Goal: Task Accomplishment & Management: Manage account settings

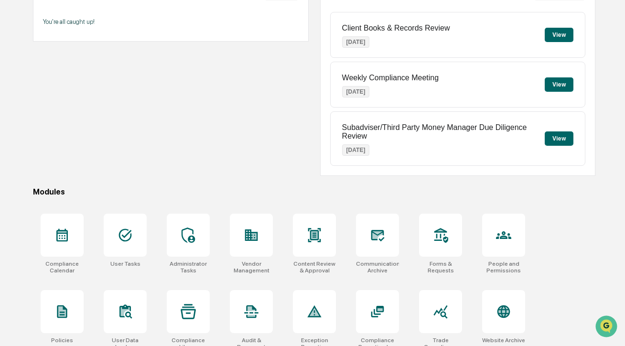
scroll to position [189, 0]
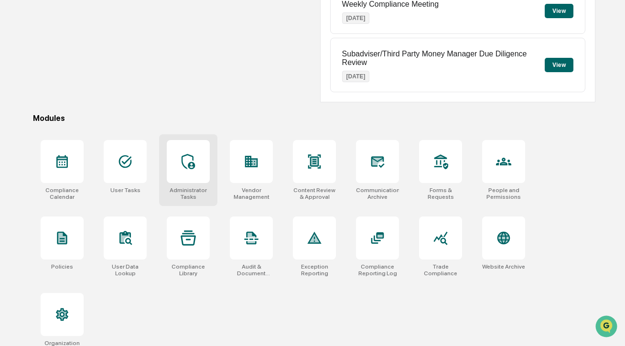
click at [197, 162] on div at bounding box center [188, 161] width 43 height 43
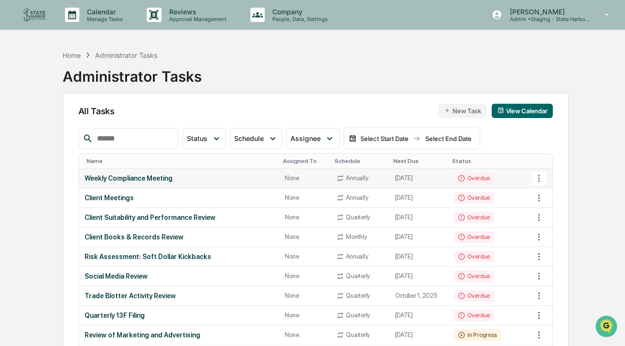
click at [174, 181] on div "Weekly Compliance Meeting" at bounding box center [179, 178] width 189 height 8
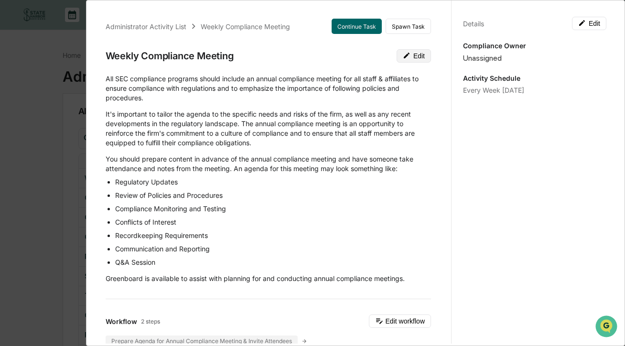
click at [414, 59] on button "Edit" at bounding box center [414, 55] width 34 height 13
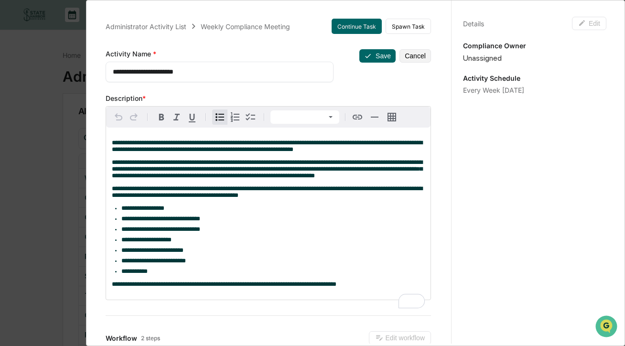
drag, startPoint x: 113, startPoint y: 141, endPoint x: 236, endPoint y: 285, distance: 188.9
click at [237, 284] on div "**********" at bounding box center [268, 214] width 325 height 172
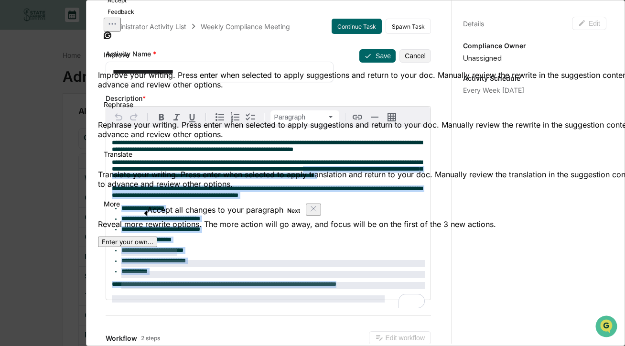
drag, startPoint x: 385, startPoint y: 300, endPoint x: 102, endPoint y: 126, distance: 332.6
click at [102, 126] on html "Calendar Manage Tasks Reviews Approval Management Company People, Data, Setting…" at bounding box center [312, 173] width 625 height 346
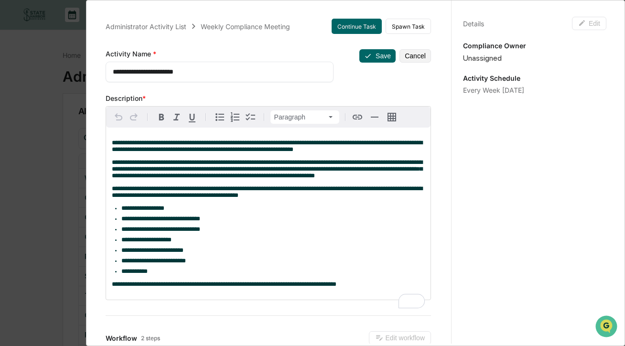
click at [187, 167] on span "**********" at bounding box center [267, 169] width 311 height 20
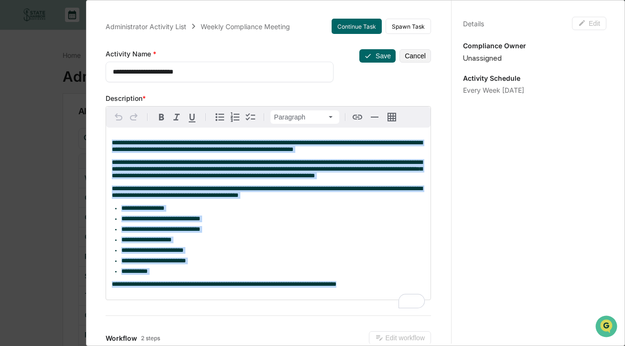
drag, startPoint x: 112, startPoint y: 144, endPoint x: 386, endPoint y: 302, distance: 316.1
click at [386, 300] on div "**********" at bounding box center [268, 214] width 325 height 172
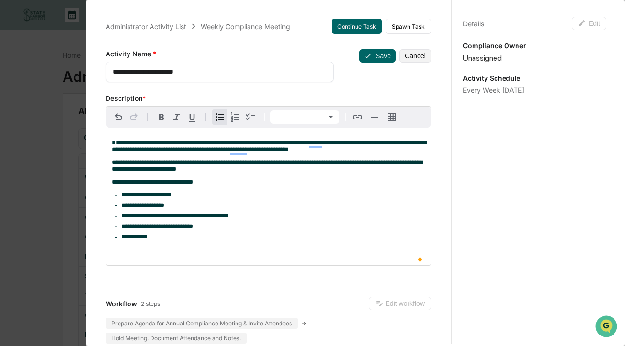
click at [172, 253] on p "To enrich screen reader interactions, please activate Accessibility in Grammarl…" at bounding box center [268, 250] width 313 height 7
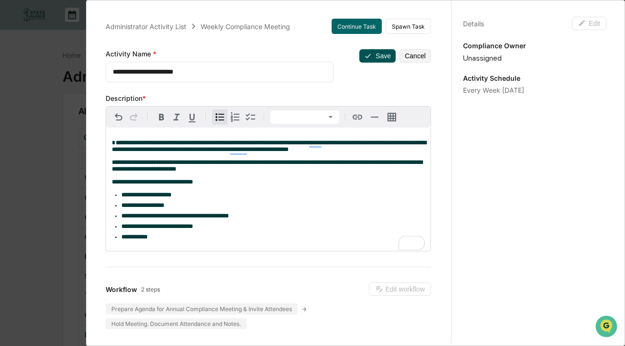
click at [378, 53] on button "Save" at bounding box center [377, 55] width 36 height 13
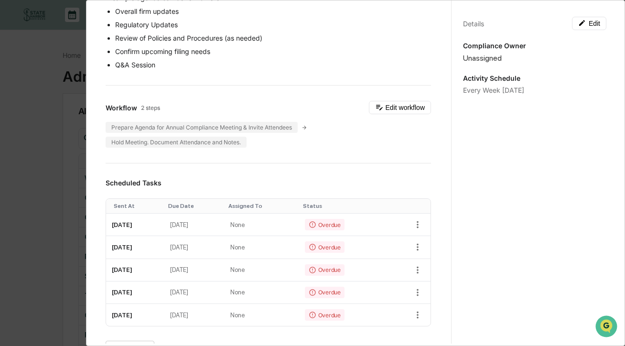
scroll to position [144, 0]
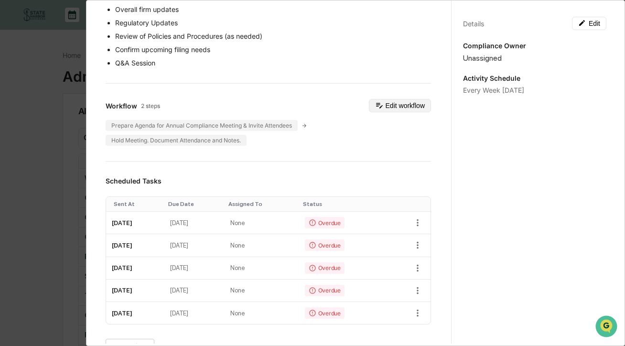
click at [397, 110] on button "Edit workflow" at bounding box center [400, 105] width 62 height 13
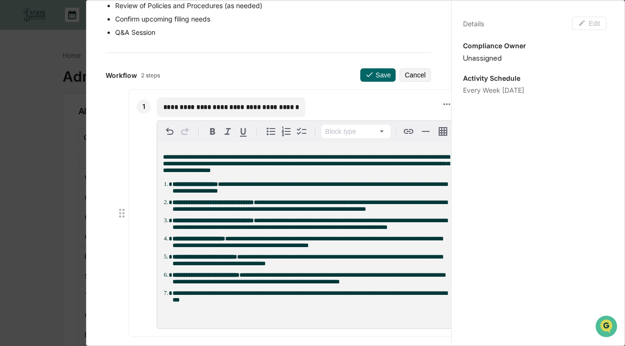
scroll to position [193, 0]
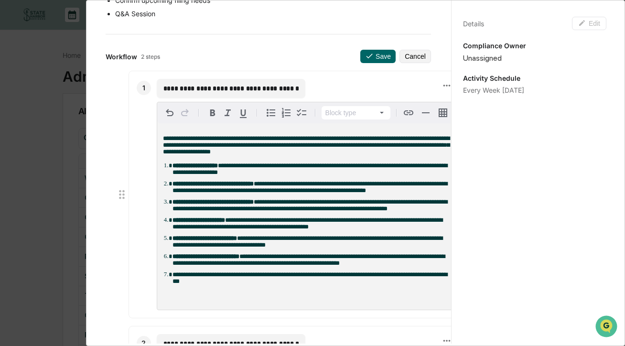
click at [226, 138] on span "**********" at bounding box center [306, 145] width 287 height 20
click at [357, 141] on span "**********" at bounding box center [306, 145] width 287 height 20
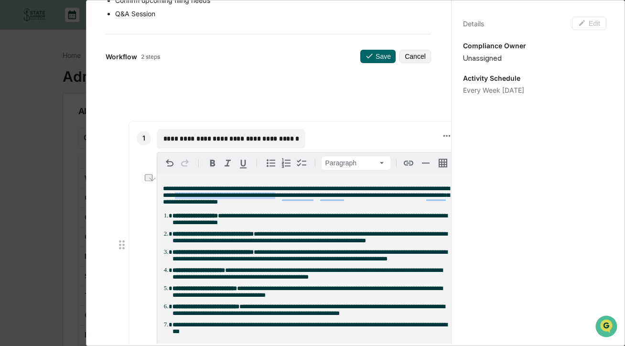
drag, startPoint x: 236, startPoint y: 147, endPoint x: 347, endPoint y: 197, distance: 121.7
click at [347, 197] on span "**********" at bounding box center [306, 195] width 287 height 20
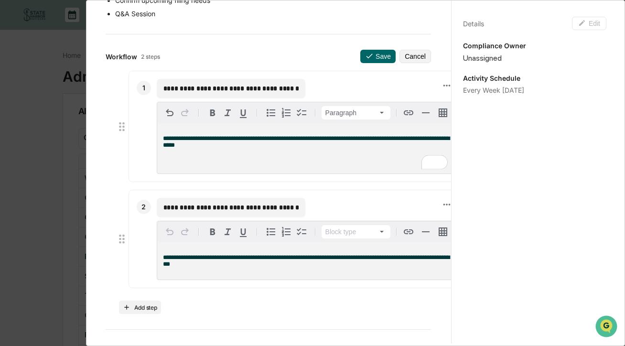
click at [202, 257] on span "**********" at bounding box center [306, 260] width 287 height 13
click at [289, 273] on div "**********" at bounding box center [305, 260] width 296 height 37
click at [380, 60] on button "Save" at bounding box center [377, 56] width 35 height 13
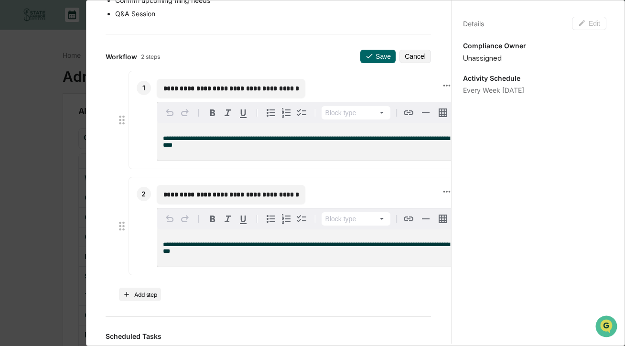
click at [389, 56] on button "Save" at bounding box center [377, 56] width 35 height 13
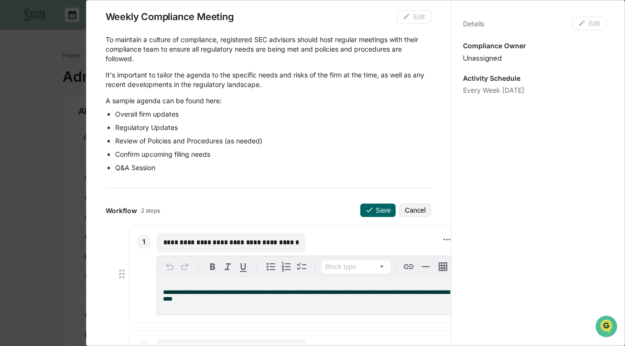
scroll to position [31, 0]
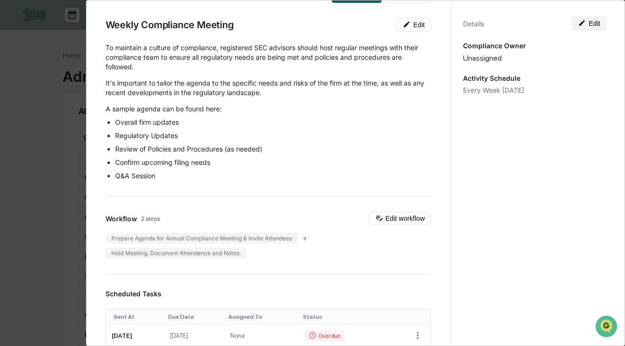
click at [589, 24] on button "Edit" at bounding box center [589, 23] width 34 height 13
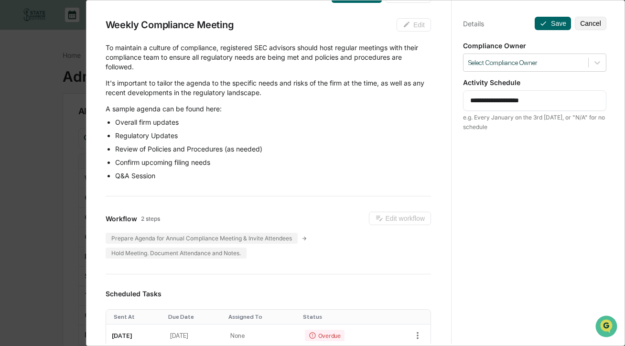
click at [532, 102] on textarea "**********" at bounding box center [534, 101] width 129 height 10
click at [527, 101] on textarea "**********" at bounding box center [534, 101] width 129 height 10
type textarea "**********"
click at [551, 24] on button "Save" at bounding box center [553, 23] width 36 height 13
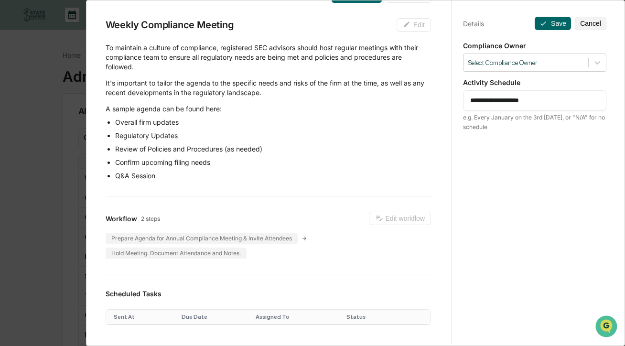
click at [358, 99] on div "To maintain a culture of compliance, registered SEC advisors should host regula…" at bounding box center [269, 112] width 326 height 138
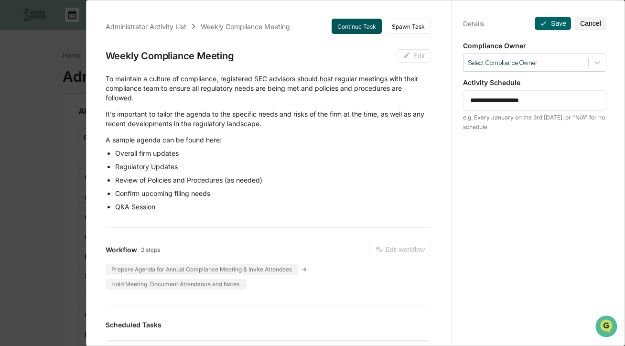
click at [364, 29] on button "Continue Task" at bounding box center [357, 26] width 50 height 15
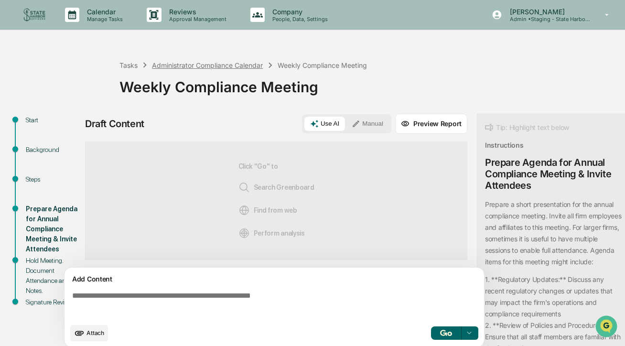
click at [165, 66] on div "Administrator Compliance Calendar" at bounding box center [207, 65] width 111 height 8
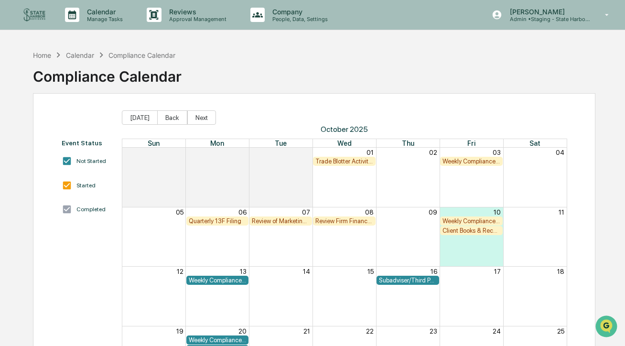
click at [219, 281] on div "Weekly Compliance Meeting" at bounding box center [218, 280] width 58 height 7
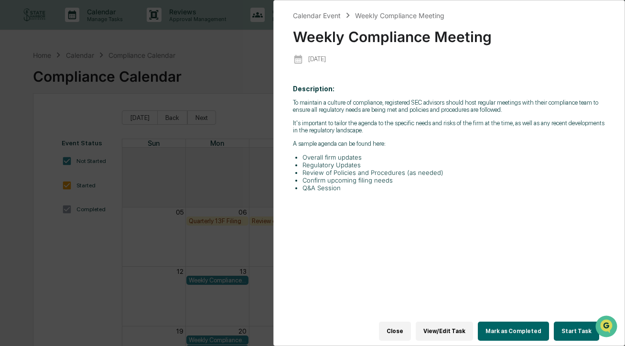
click at [437, 335] on button "View/Edit Task" at bounding box center [444, 331] width 57 height 19
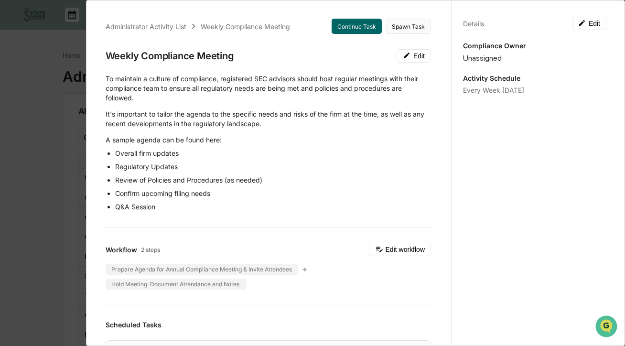
click at [406, 29] on button "Spawn Task" at bounding box center [408, 26] width 45 height 15
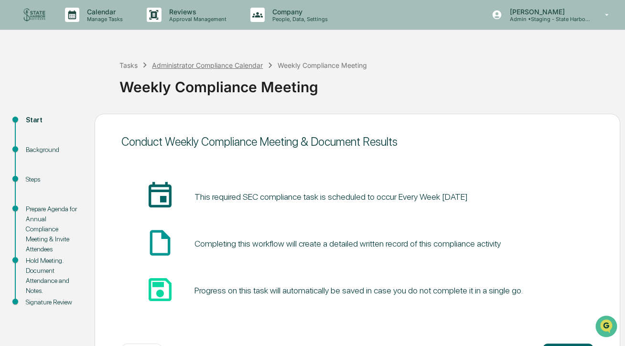
click at [168, 62] on div "Administrator Compliance Calendar" at bounding box center [207, 65] width 111 height 8
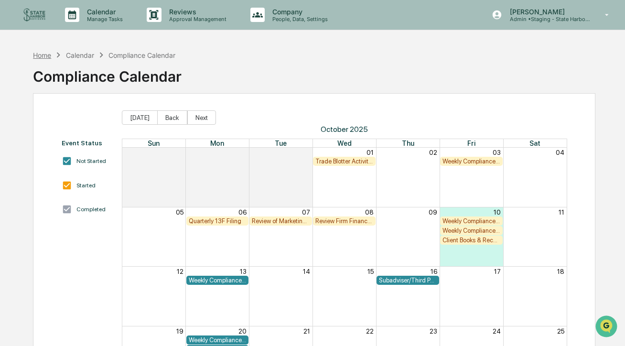
click at [43, 56] on div "Home" at bounding box center [42, 55] width 18 height 8
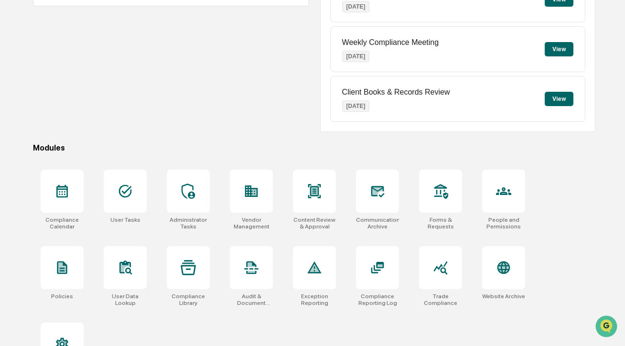
scroll to position [194, 0]
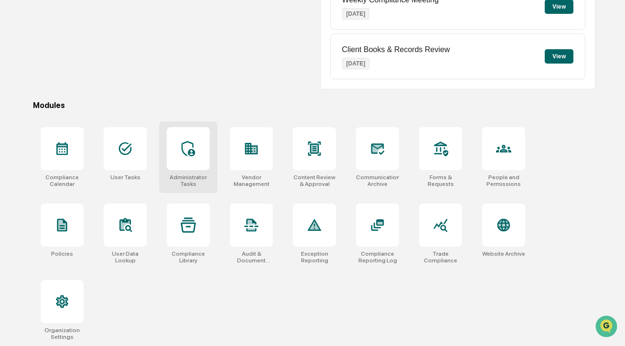
click at [188, 157] on div at bounding box center [188, 148] width 43 height 43
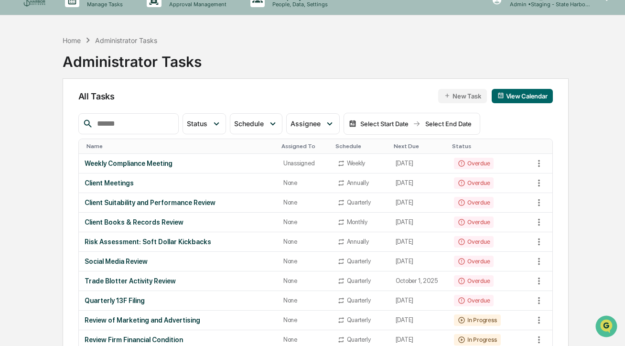
scroll to position [32, 0]
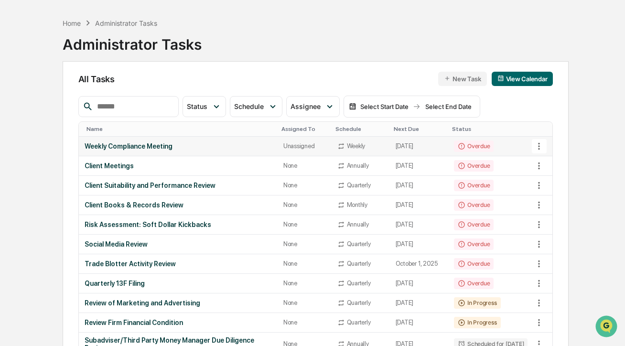
click at [541, 148] on icon at bounding box center [539, 146] width 11 height 11
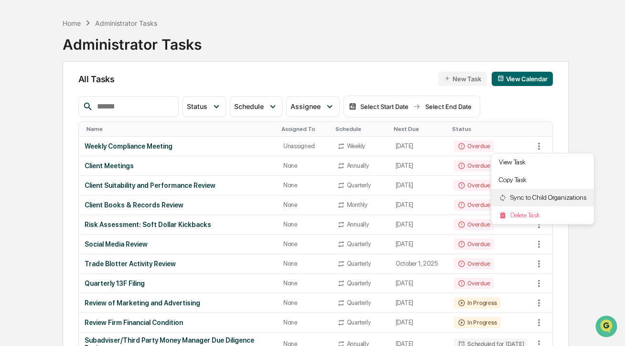
click at [535, 197] on li "Sync to Child Organizations" at bounding box center [542, 198] width 103 height 18
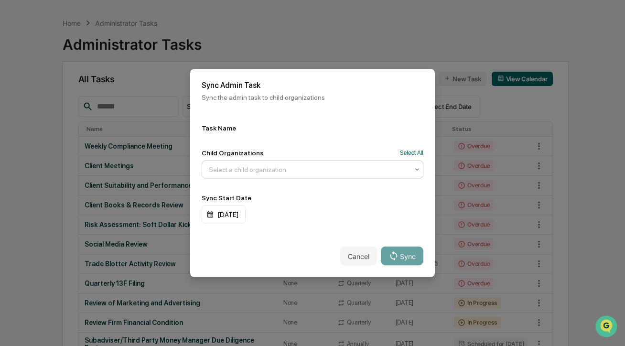
click at [324, 163] on div "Select a child organization" at bounding box center [308, 169] width 209 height 15
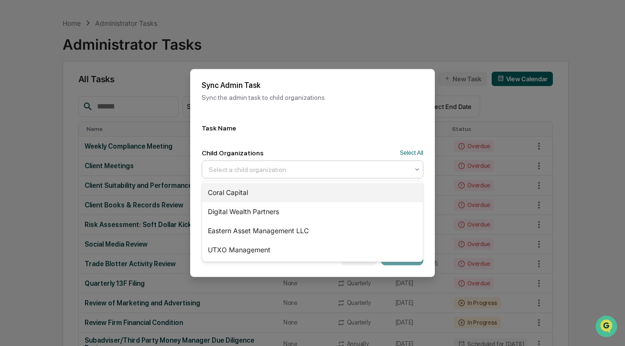
click at [297, 188] on div "Coral Capital" at bounding box center [312, 192] width 221 height 19
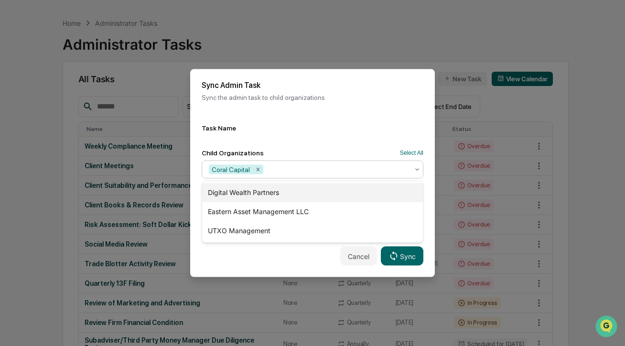
click at [300, 188] on div "Digital Wealth Partners" at bounding box center [312, 192] width 221 height 19
click at [304, 194] on div "Eastern Asset Management LLC" at bounding box center [312, 192] width 221 height 19
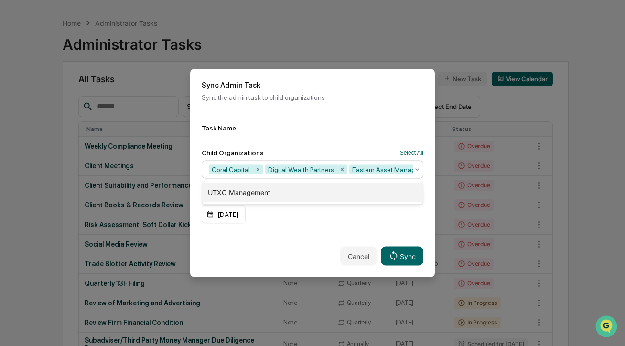
click at [304, 194] on div "UTXO Management" at bounding box center [312, 192] width 221 height 19
click at [386, 221] on div "[DATE]" at bounding box center [313, 215] width 222 height 18
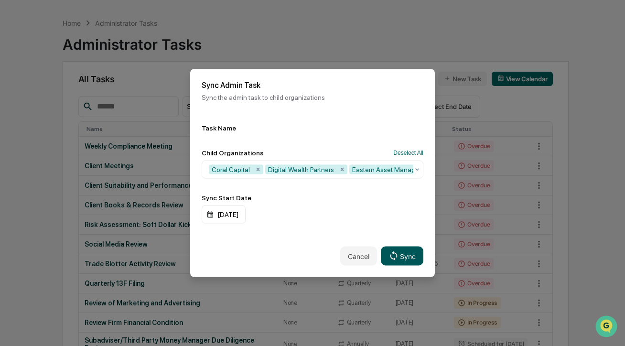
click at [404, 260] on button "Sync" at bounding box center [402, 256] width 43 height 19
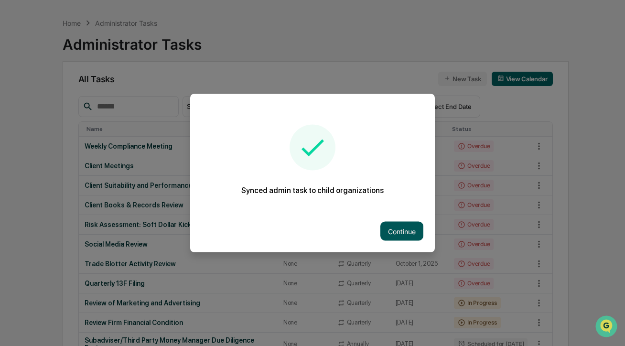
click at [411, 229] on button "Continue" at bounding box center [401, 231] width 43 height 19
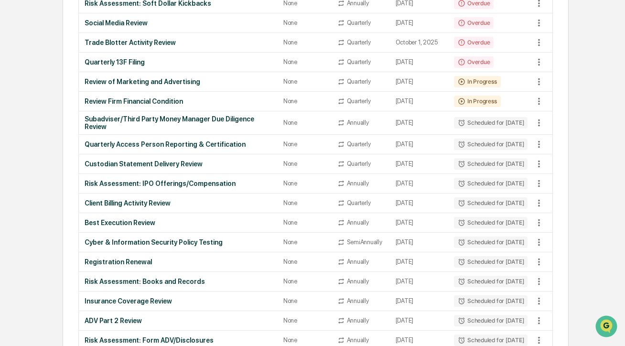
scroll to position [0, 0]
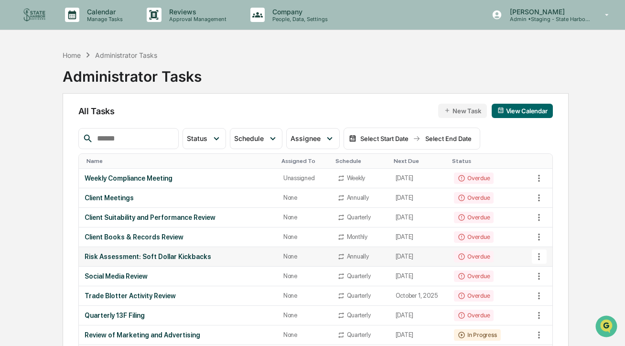
click at [538, 262] on icon at bounding box center [539, 256] width 11 height 11
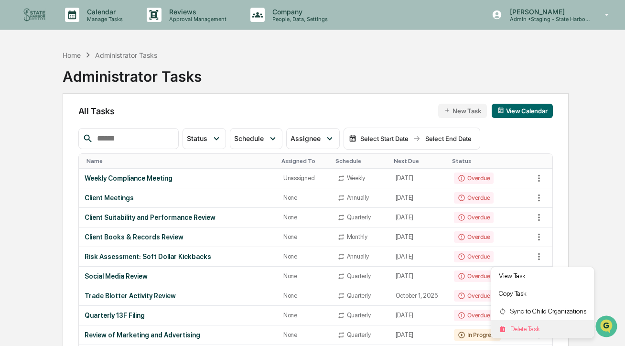
click at [526, 327] on li "Delete Task" at bounding box center [542, 329] width 103 height 18
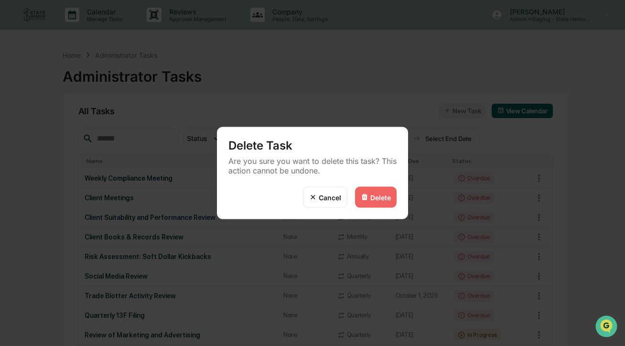
click at [369, 204] on div "Delete" at bounding box center [376, 197] width 42 height 21
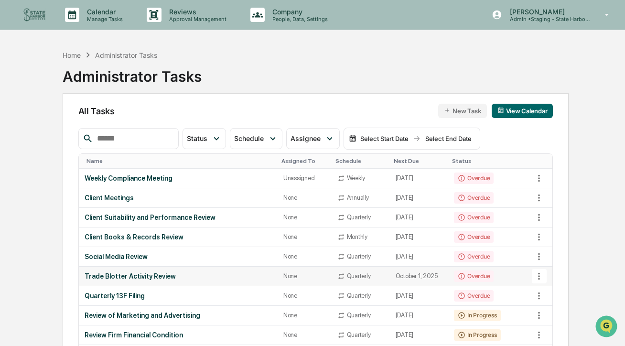
click at [542, 282] on icon at bounding box center [539, 276] width 11 height 11
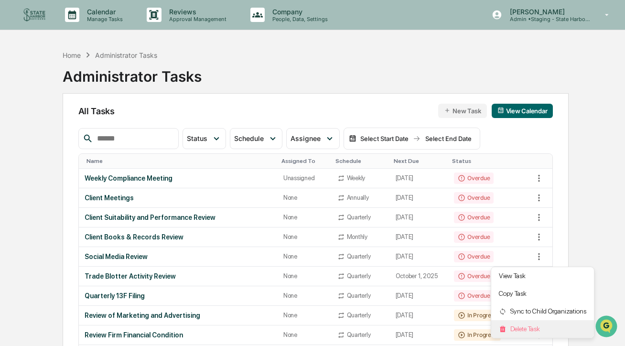
click at [528, 328] on li "Delete Task" at bounding box center [542, 329] width 103 height 18
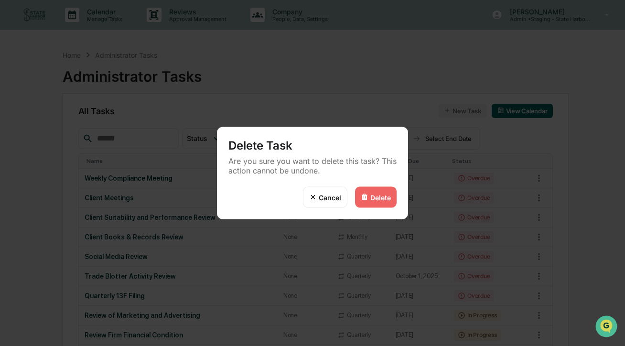
click at [363, 196] on img at bounding box center [365, 198] width 8 height 8
